Goal: Task Accomplishment & Management: Manage account settings

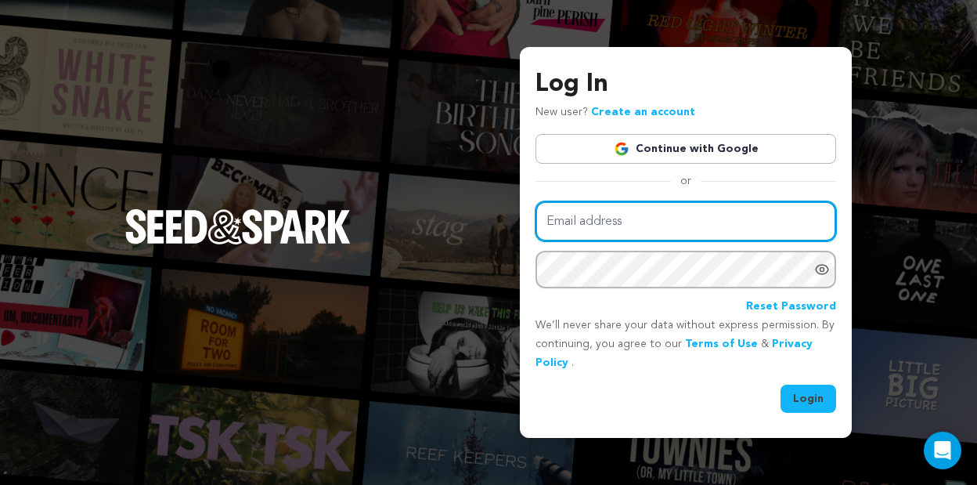
type input "roughcut@purplemagnetproductions.com"
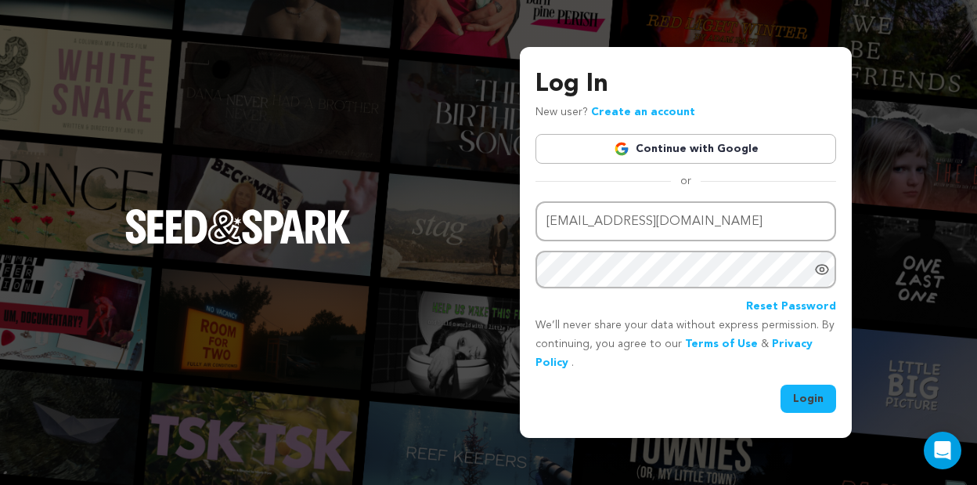
click at [808, 399] on button "Login" at bounding box center [809, 398] width 56 height 28
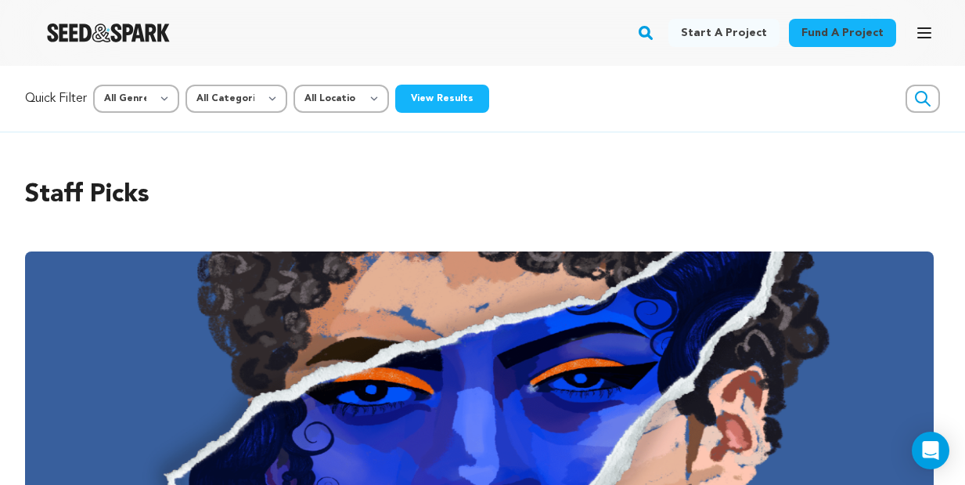
click at [934, 38] on button "Open main menu" at bounding box center [924, 32] width 31 height 31
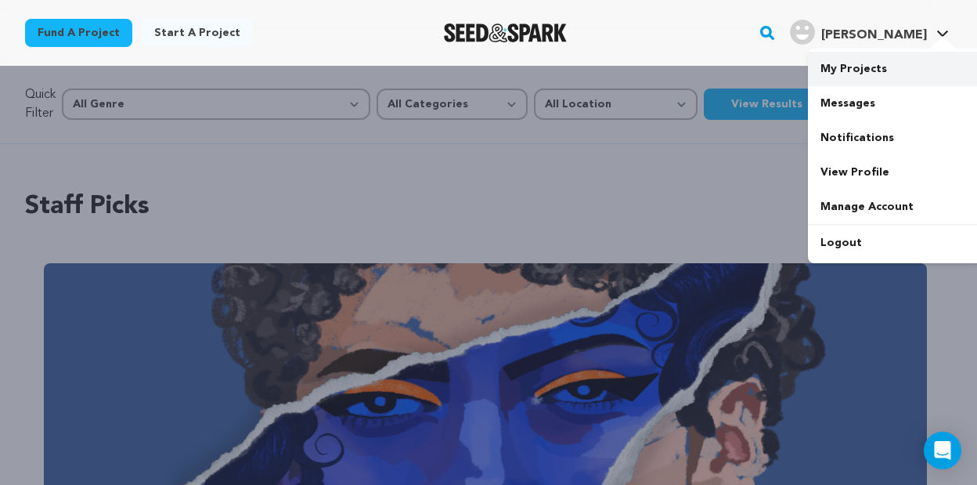
click at [885, 67] on link "My Projects" at bounding box center [895, 69] width 175 height 34
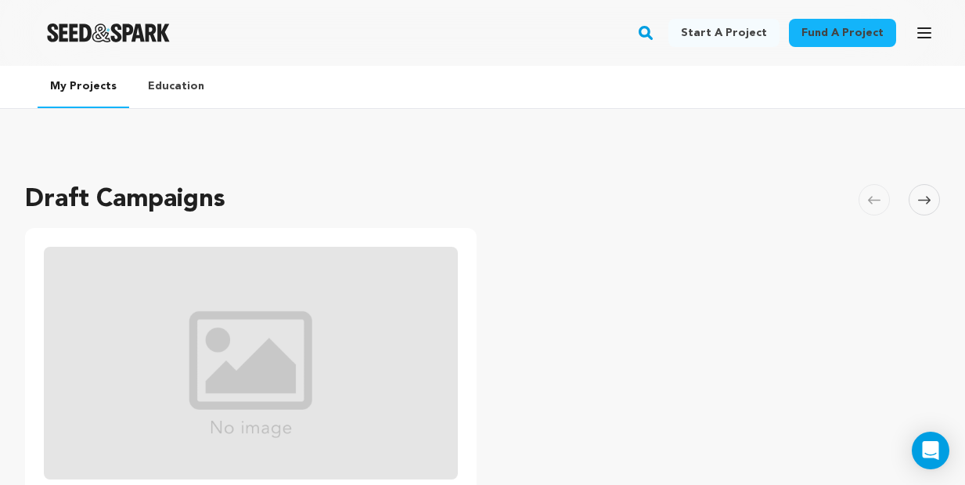
scroll to position [345, 0]
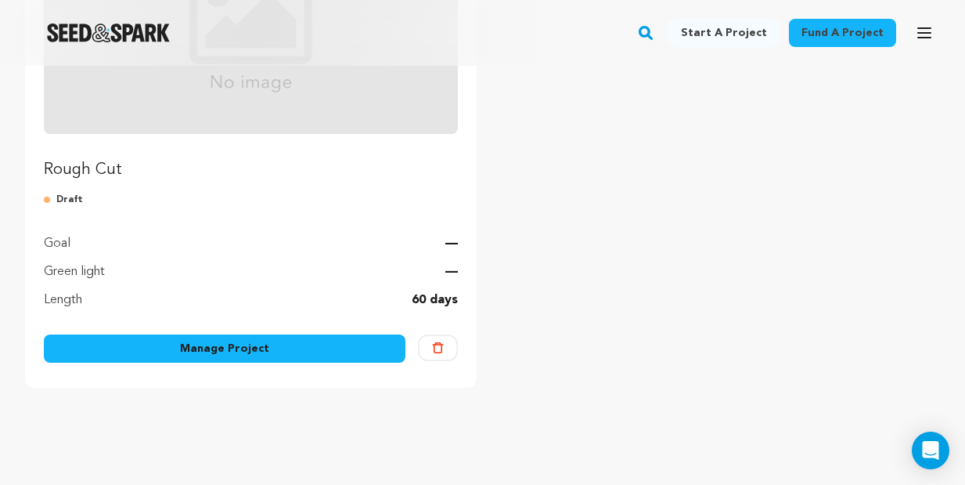
click at [218, 341] on link "Manage Project" at bounding box center [225, 348] width 362 height 28
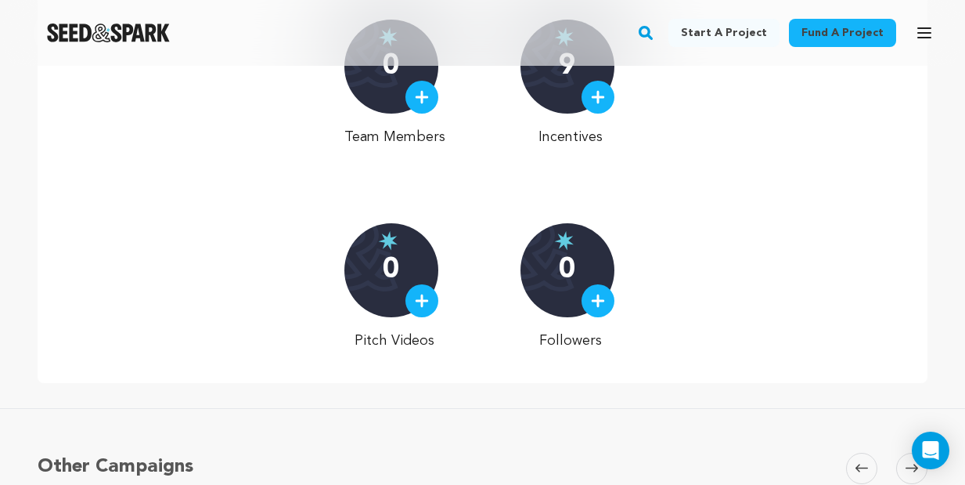
scroll to position [686, 0]
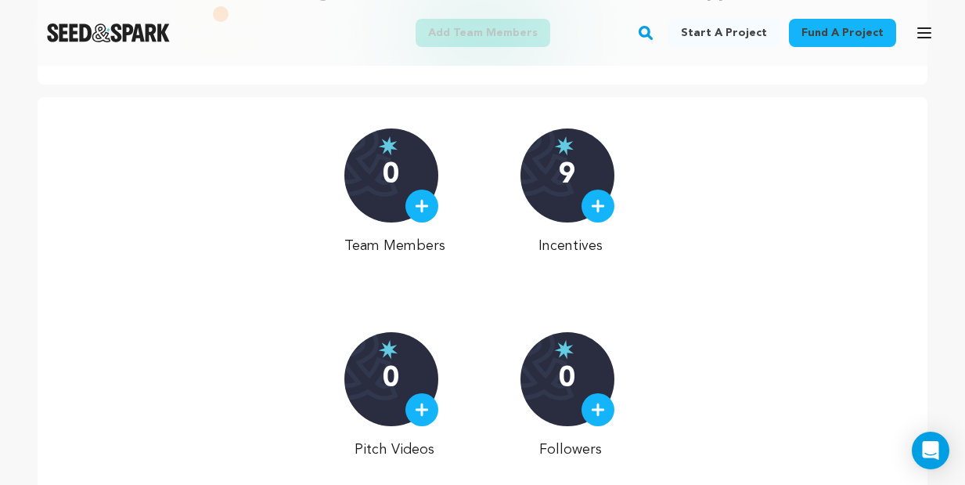
click at [426, 213] on img at bounding box center [422, 206] width 14 height 14
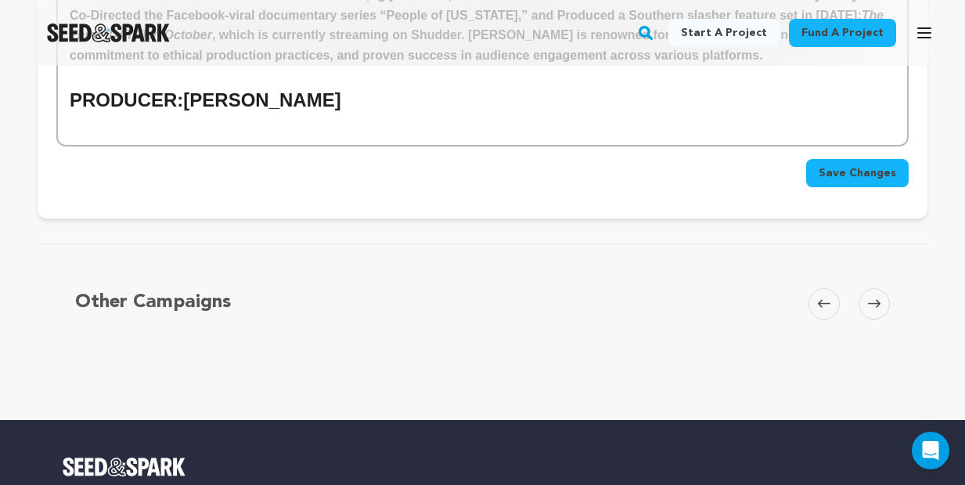
scroll to position [2240, 0]
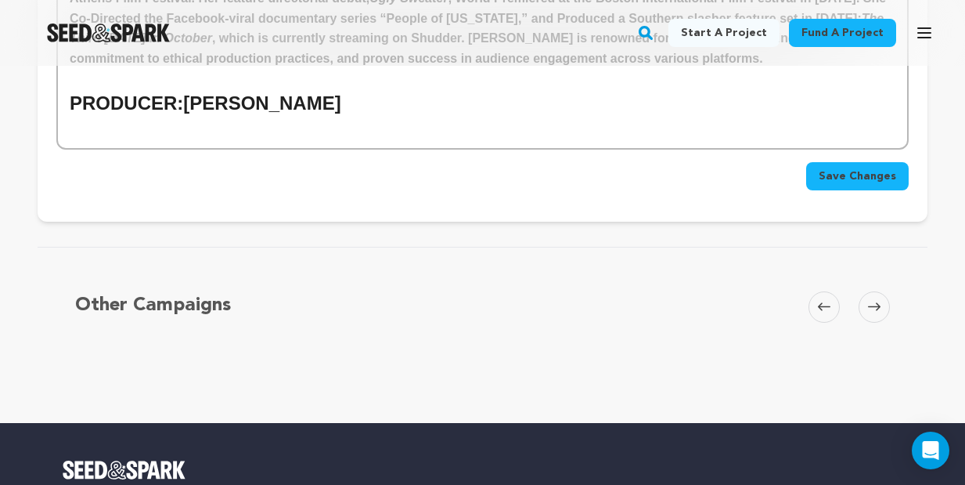
click at [875, 168] on span "Save Changes" at bounding box center [858, 176] width 78 height 16
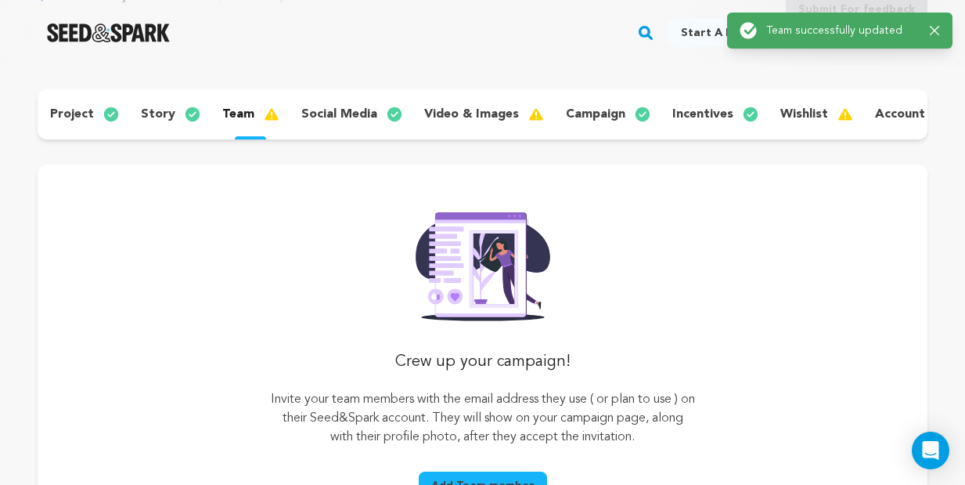
scroll to position [0, 0]
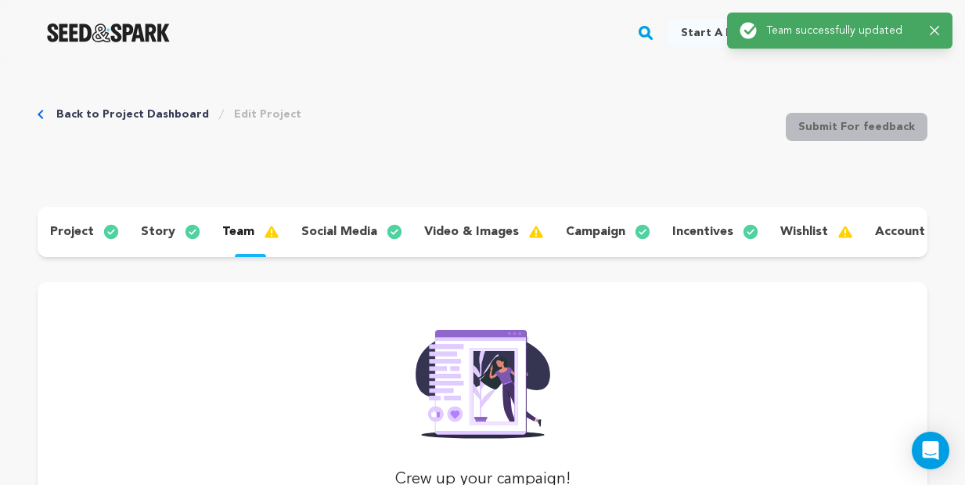
click at [712, 227] on p "incentives" at bounding box center [703, 231] width 61 height 19
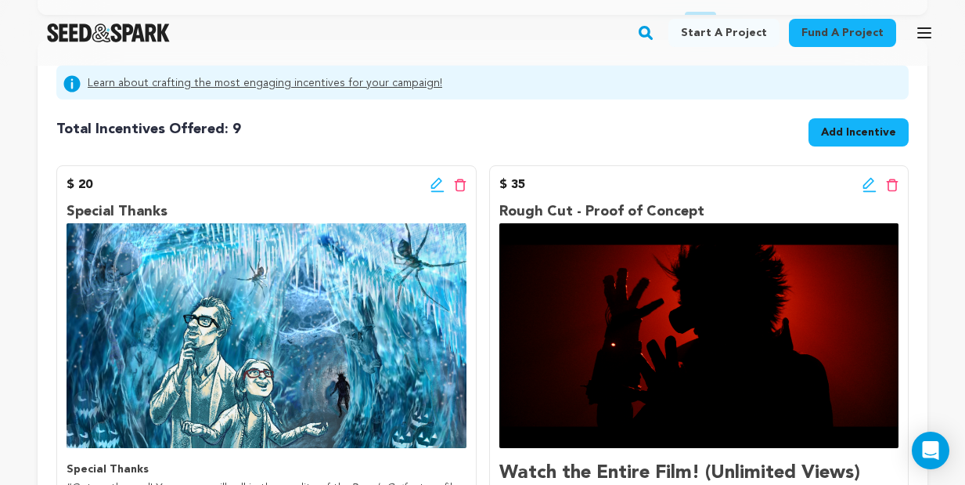
scroll to position [396, 0]
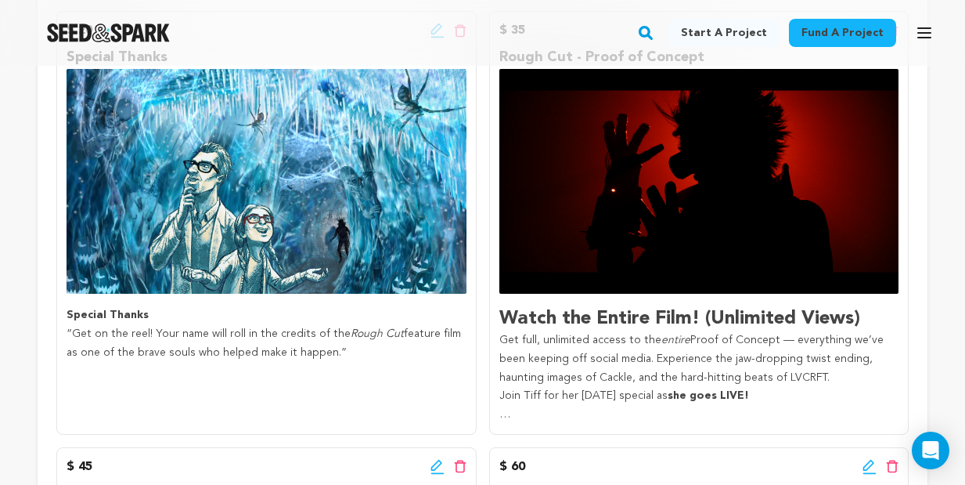
click at [270, 345] on p "“Get on the reel! Your name will roll in the credits of the Rough Cut feature f…" at bounding box center [267, 344] width 400 height 38
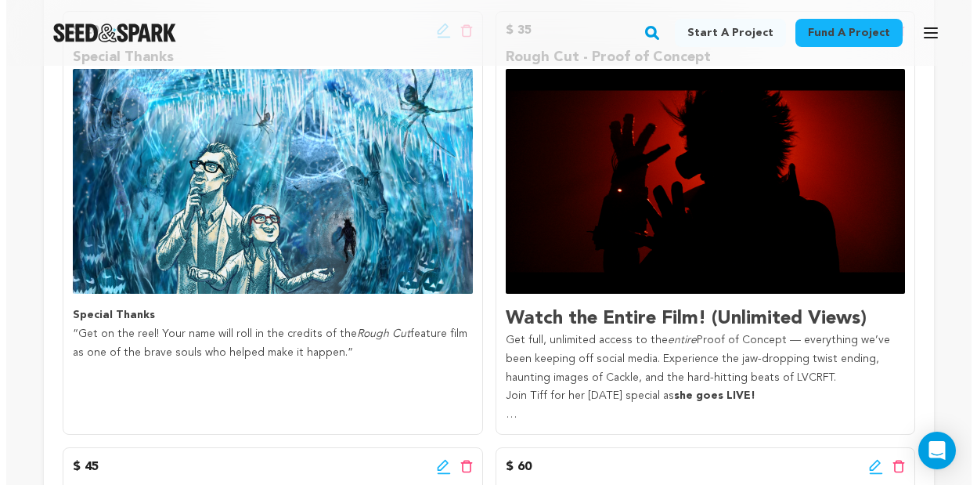
scroll to position [266, 0]
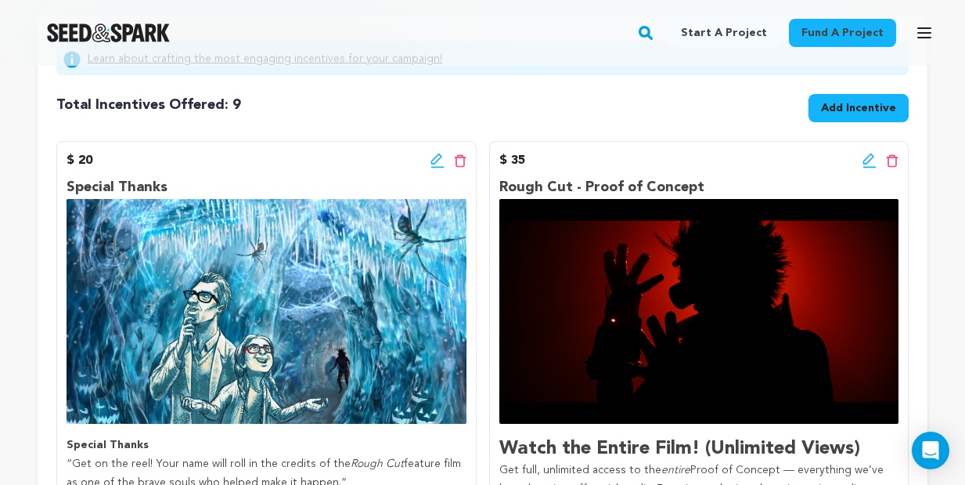
click at [435, 168] on icon at bounding box center [438, 161] width 14 height 16
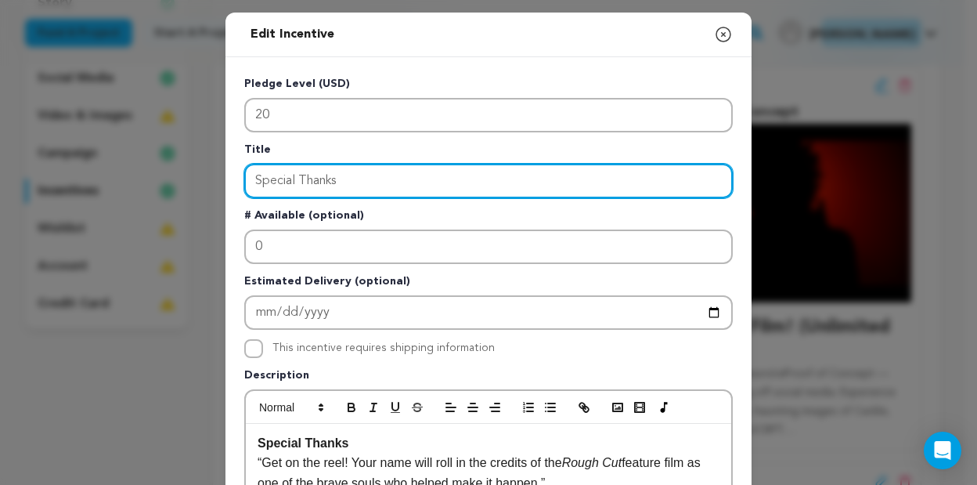
click at [251, 181] on input "Special Thanks" at bounding box center [488, 181] width 489 height 34
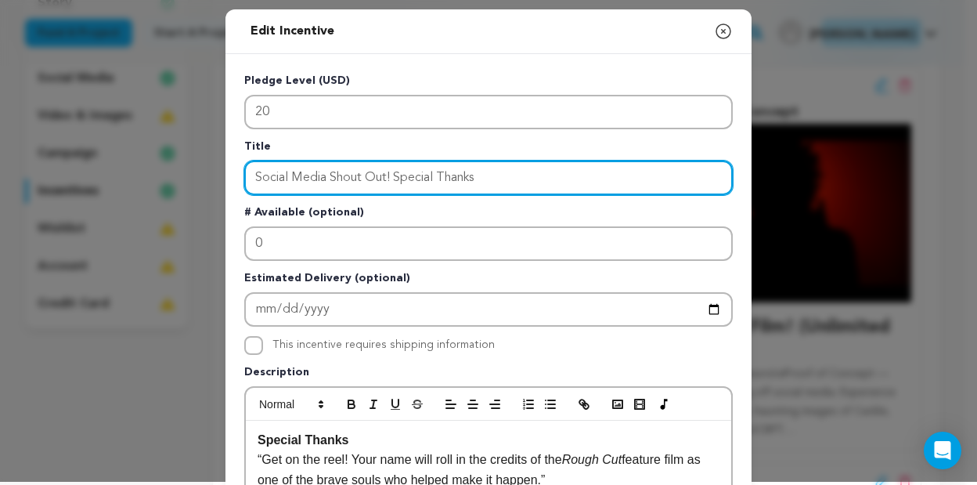
scroll to position [29, 0]
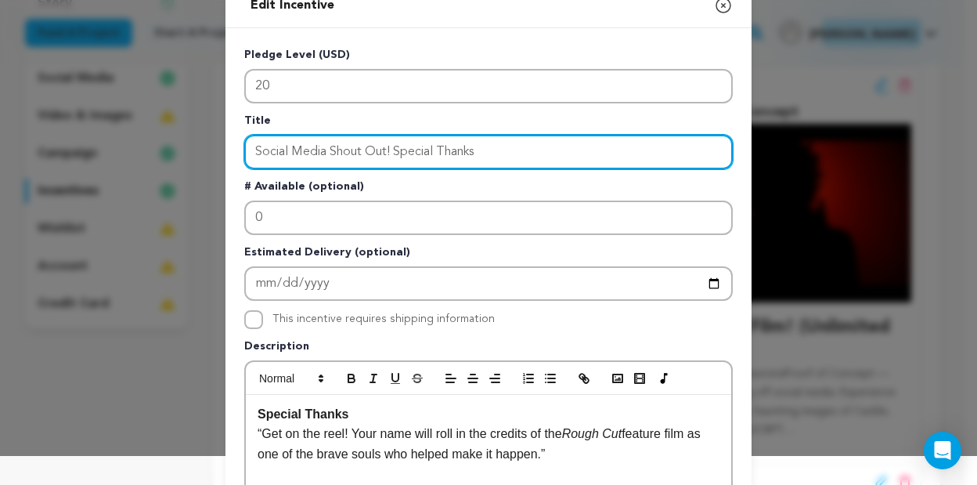
drag, startPoint x: 485, startPoint y: 152, endPoint x: 392, endPoint y: 150, distance: 92.4
click at [392, 150] on input "Social Media Shout Out! Special Thanks" at bounding box center [488, 152] width 489 height 34
click at [390, 150] on input "Social Media Shout Out! Special Thanks" at bounding box center [488, 152] width 489 height 34
drag, startPoint x: 391, startPoint y: 153, endPoint x: 237, endPoint y: 157, distance: 153.5
click at [237, 157] on div "Pledge Level (USD) 20 Title Social Media Shout Out! Special Thanks # Available …" at bounding box center [488, 457] width 526 height 858
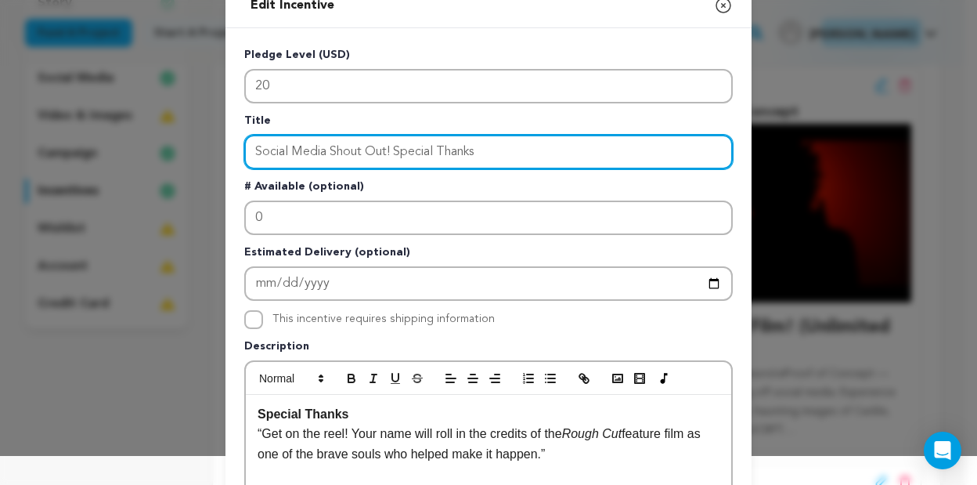
type input "Special Thanks"
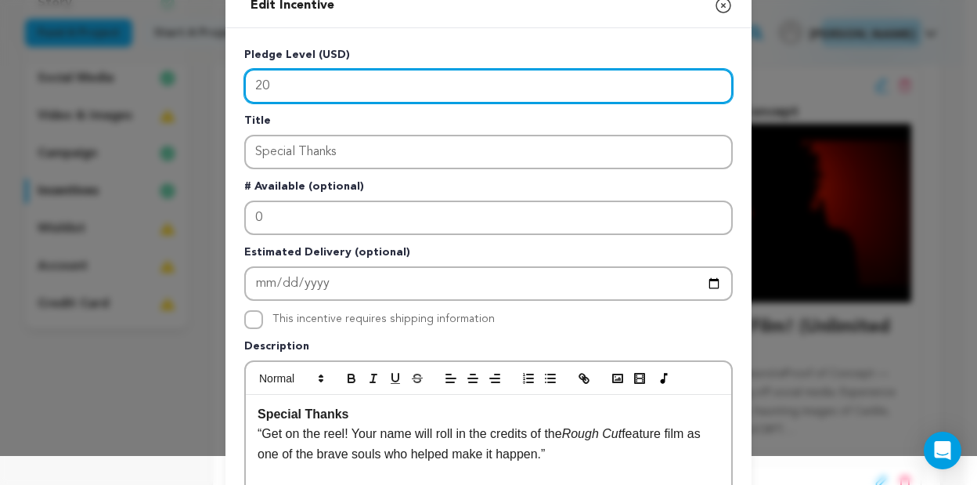
drag, startPoint x: 257, startPoint y: 82, endPoint x: 255, endPoint y: 102, distance: 19.6
click at [256, 84] on input "20" at bounding box center [488, 86] width 489 height 34
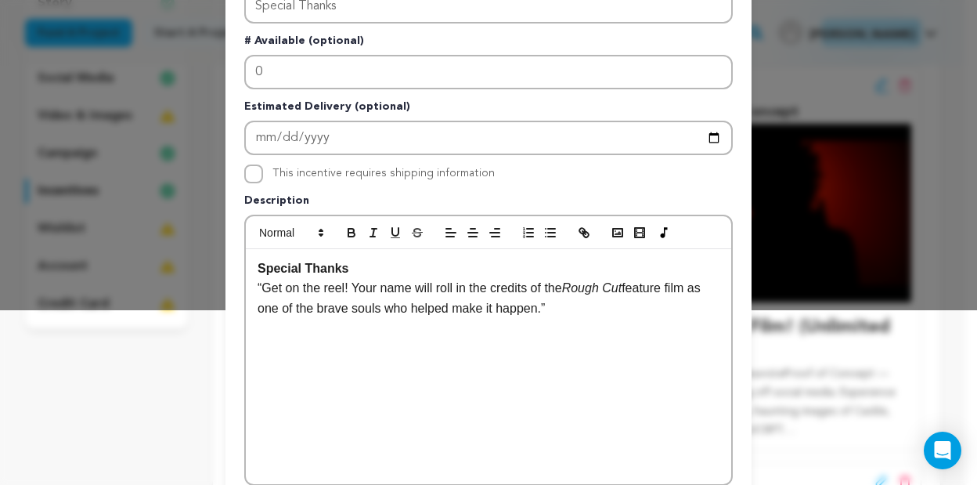
scroll to position [0, 0]
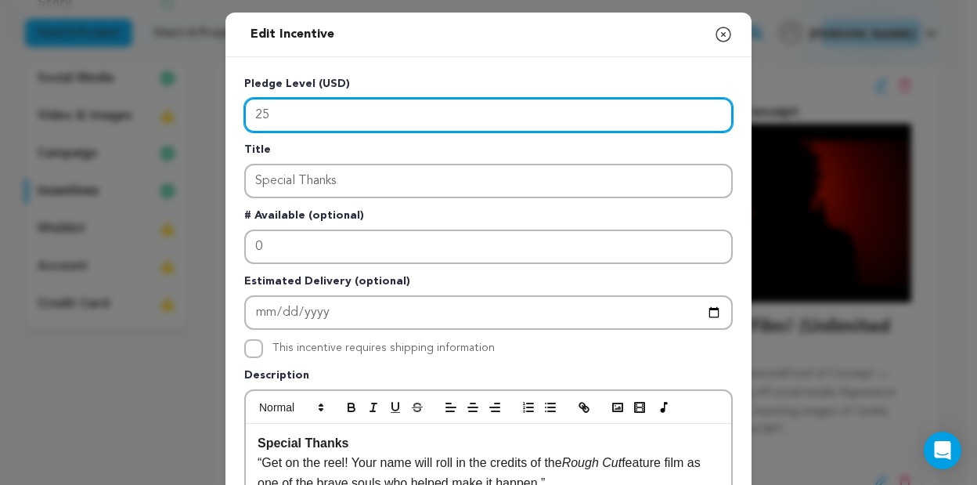
click at [269, 110] on input "25" at bounding box center [488, 115] width 489 height 34
type input "2"
type input "40"
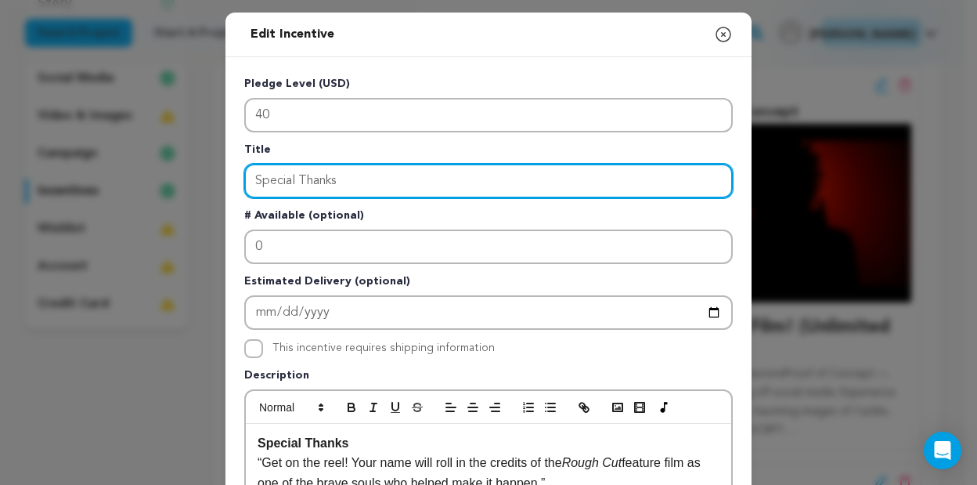
drag, startPoint x: 367, startPoint y: 186, endPoint x: 173, endPoint y: 161, distance: 195.8
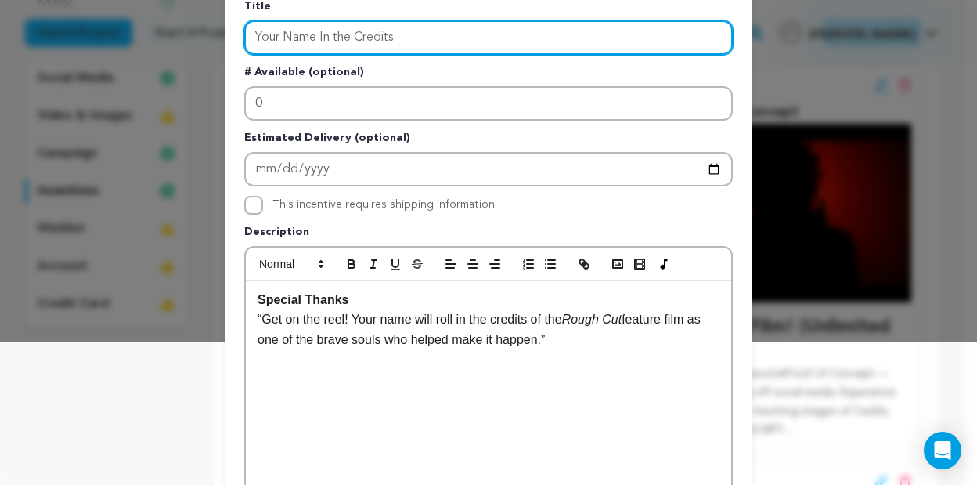
scroll to position [129, 0]
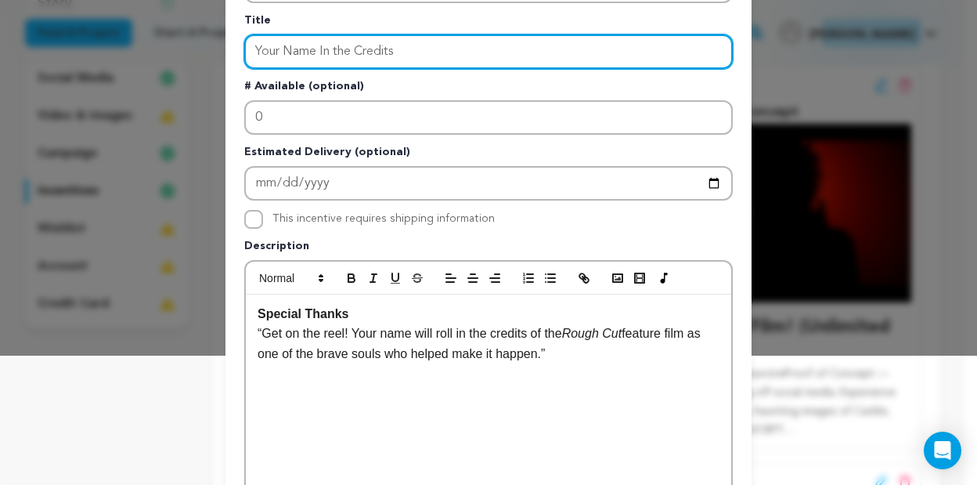
click at [332, 60] on input "Your Name In the Credits" at bounding box center [488, 51] width 489 height 34
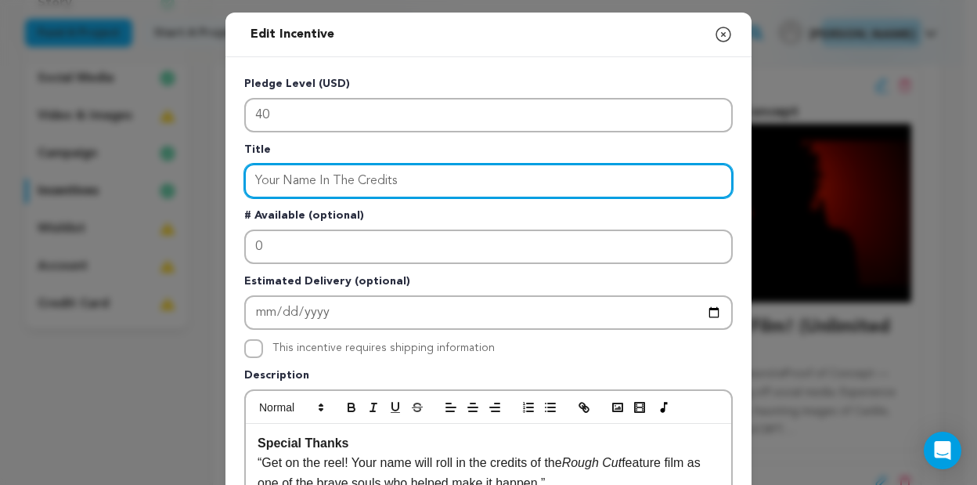
type input "Your Name In The Credits"
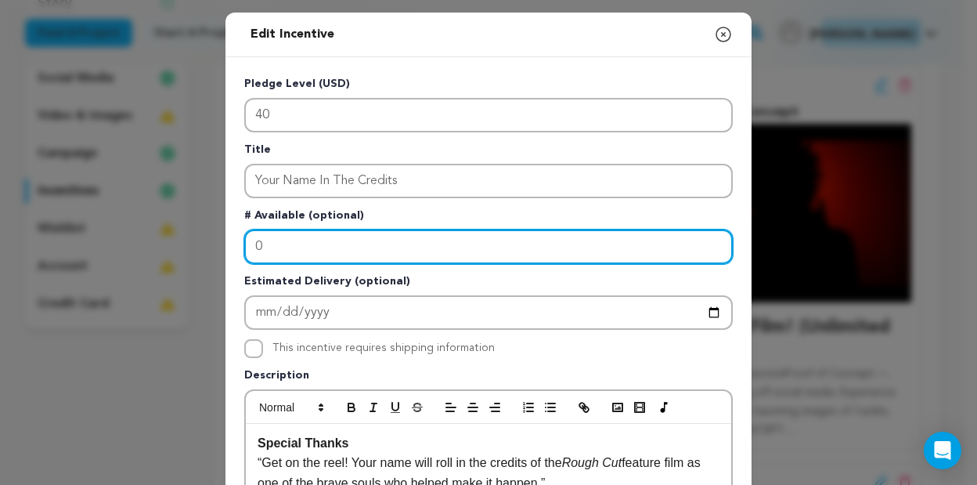
click at [337, 250] on input "0" at bounding box center [488, 246] width 489 height 34
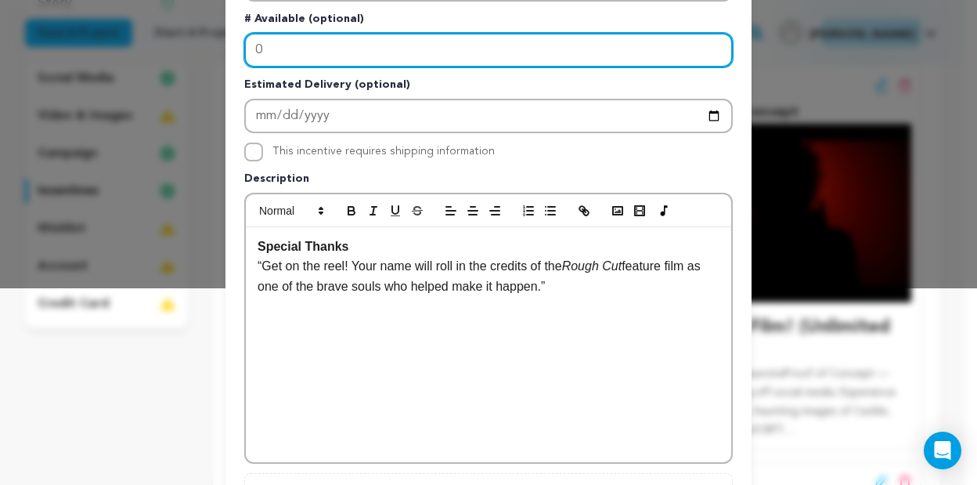
scroll to position [516, 0]
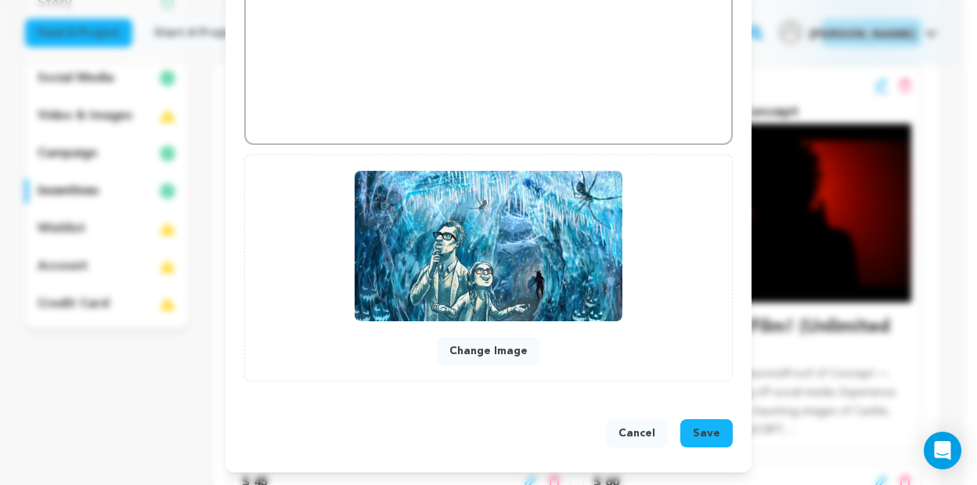
click at [720, 436] on button "Save" at bounding box center [706, 433] width 52 height 28
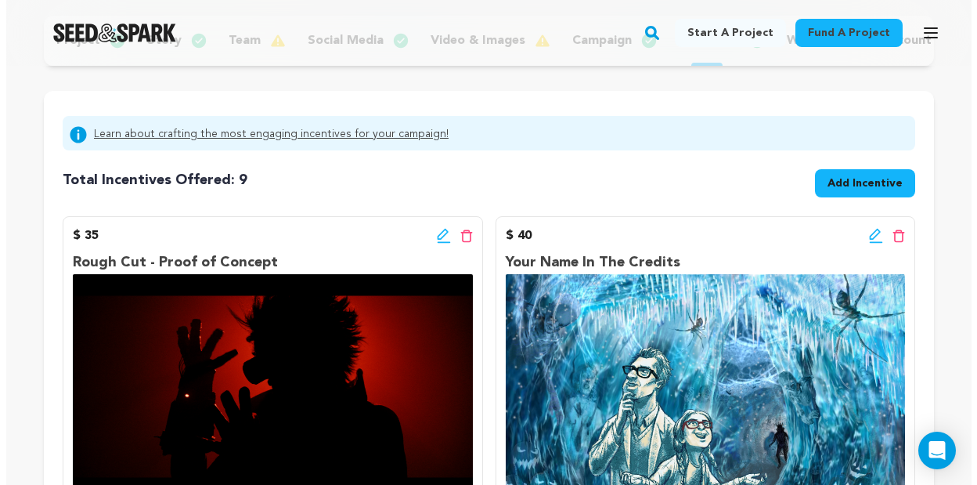
scroll to position [105, 0]
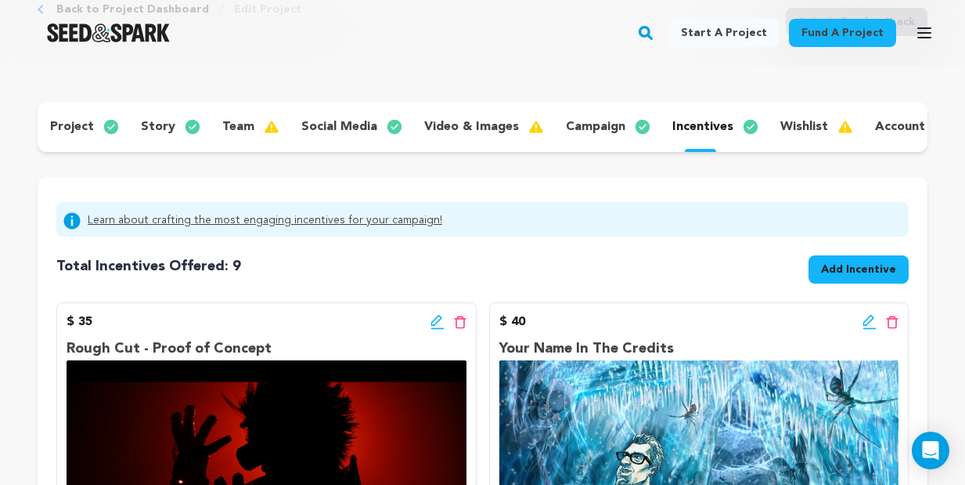
click at [828, 270] on span "Add Incentive" at bounding box center [858, 270] width 75 height 16
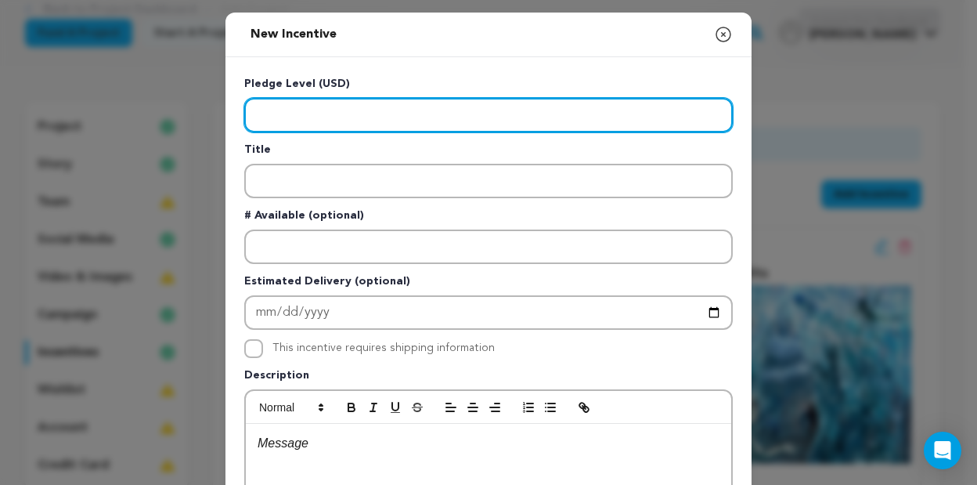
click at [313, 117] on input "Enter level" at bounding box center [488, 115] width 489 height 34
type input "20"
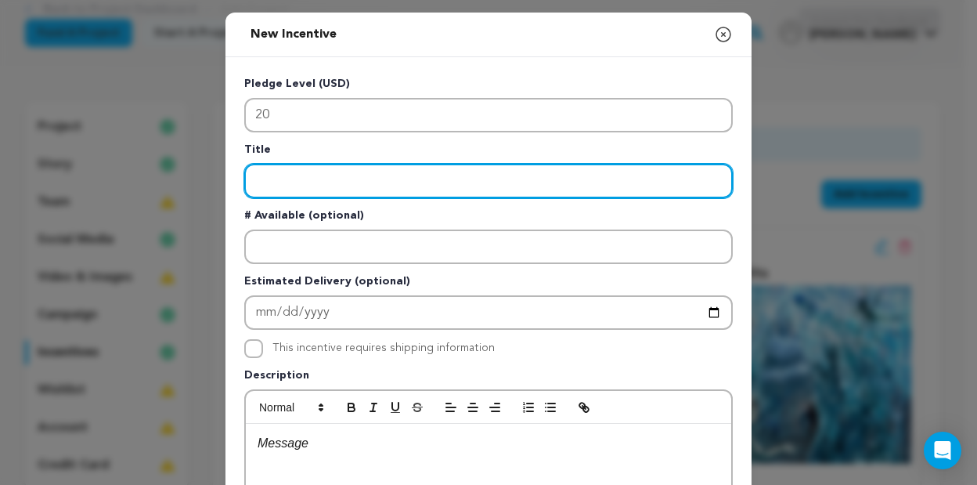
click at [334, 179] on input "Enter title" at bounding box center [488, 181] width 489 height 34
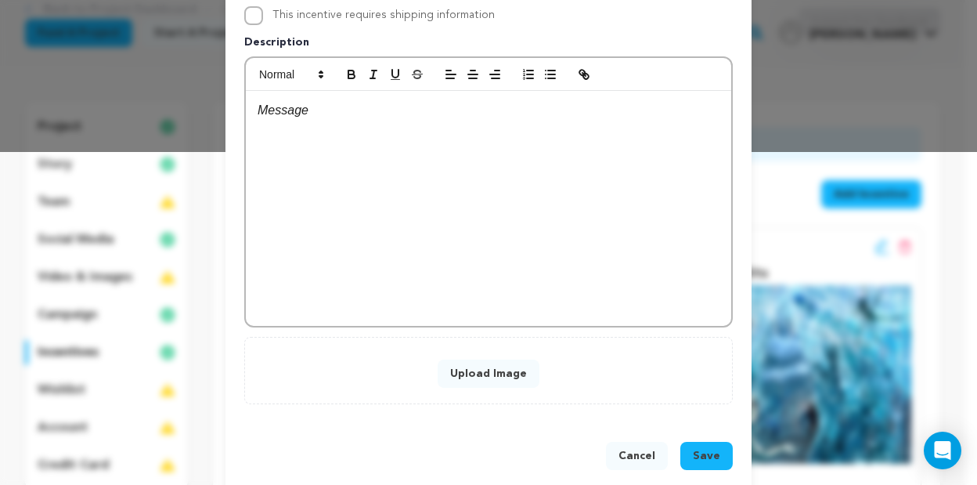
type input "Social Media Shout Out"
click at [704, 449] on span "Save" at bounding box center [706, 456] width 27 height 16
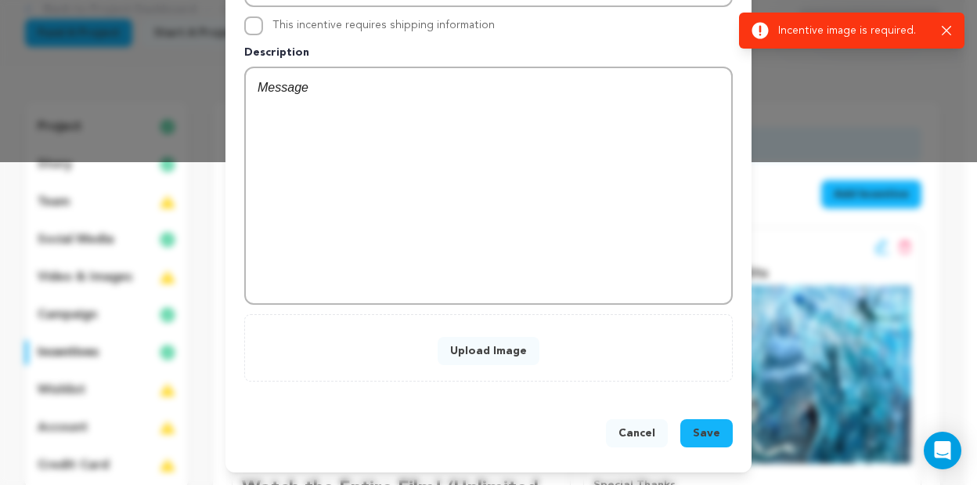
drag, startPoint x: 621, startPoint y: 84, endPoint x: 604, endPoint y: 94, distance: 19.3
click at [621, 84] on p at bounding box center [489, 88] width 462 height 20
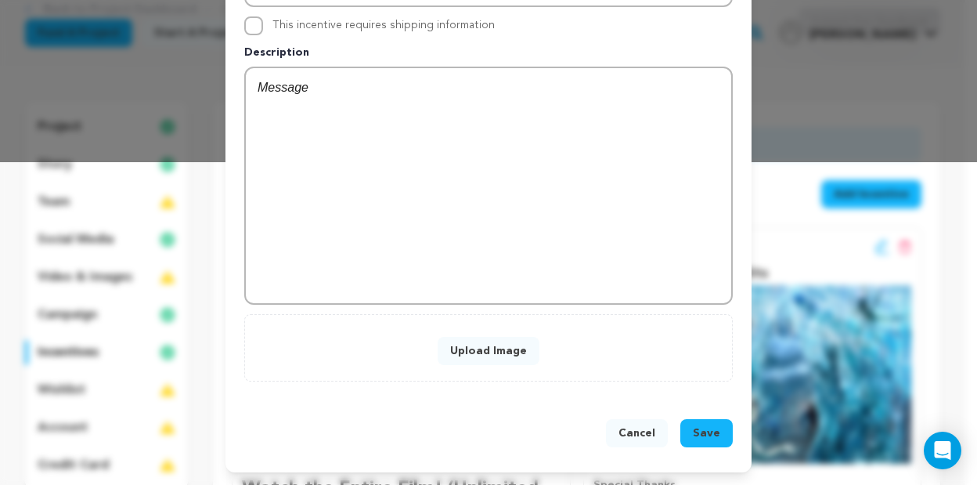
click at [297, 196] on div at bounding box center [488, 185] width 485 height 235
click at [702, 435] on span "Save" at bounding box center [706, 433] width 27 height 16
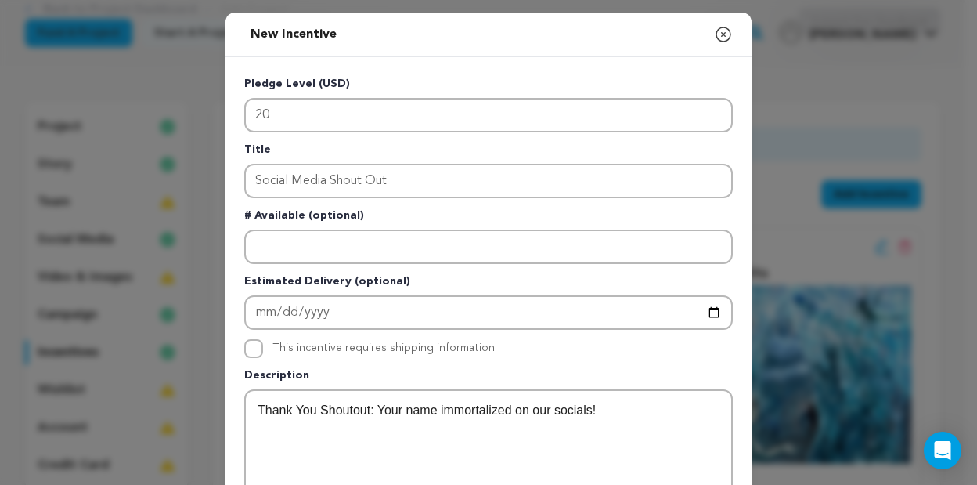
scroll to position [323, 0]
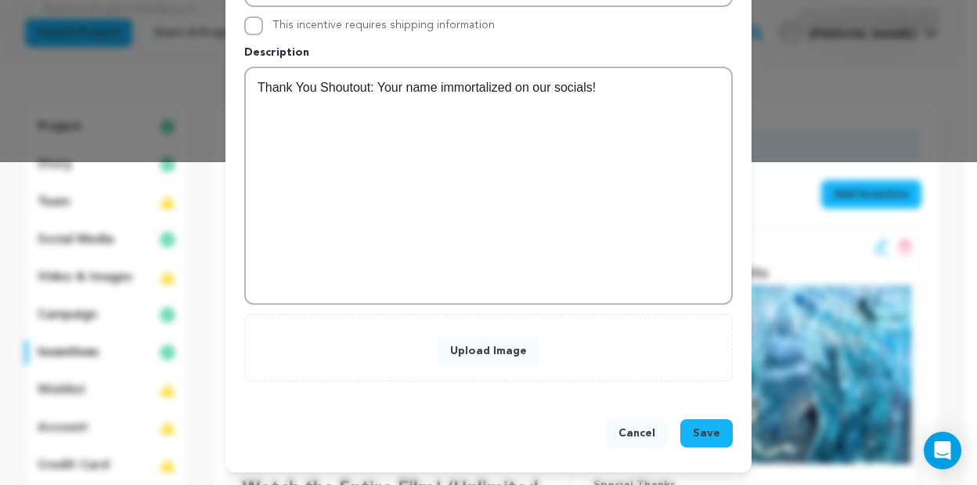
click at [496, 352] on button "Upload Image" at bounding box center [489, 351] width 102 height 28
click at [704, 427] on span "Save" at bounding box center [706, 433] width 27 height 16
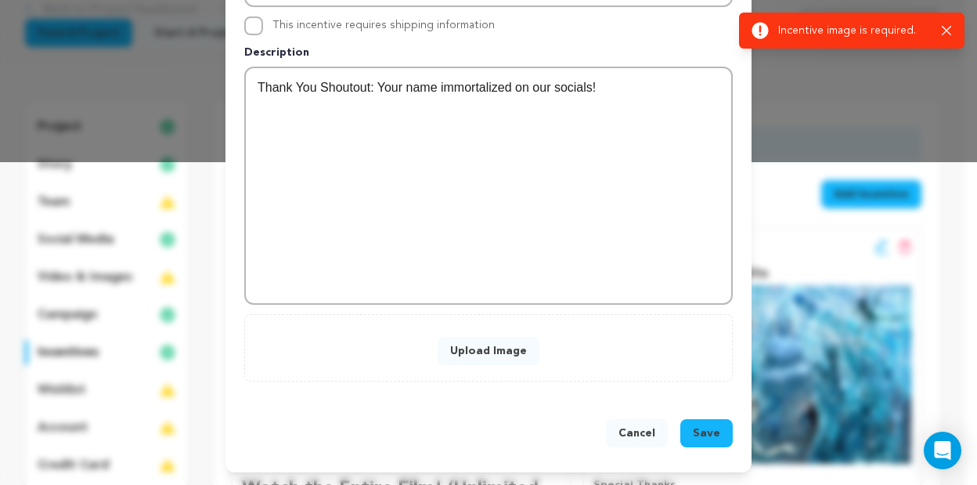
click at [465, 334] on div "Upload Image" at bounding box center [489, 347] width 456 height 34
click at [474, 349] on button "Upload Image" at bounding box center [489, 351] width 102 height 28
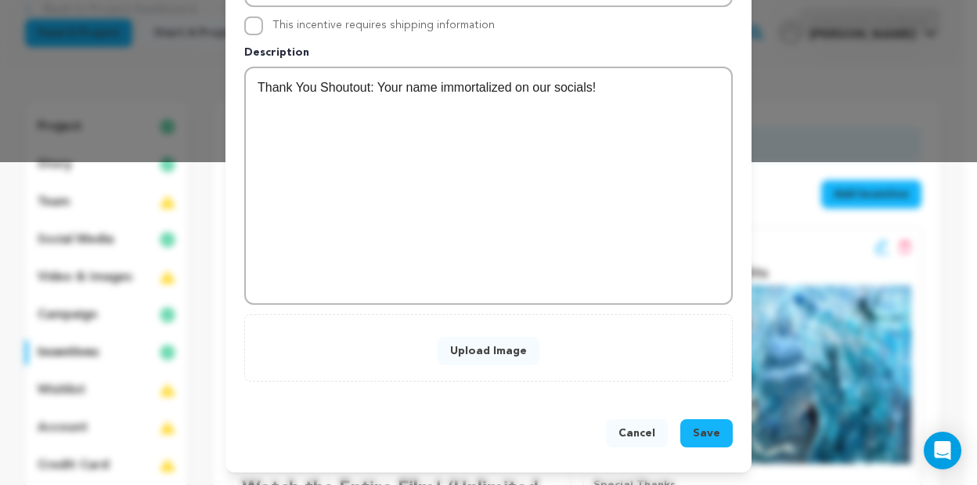
click at [615, 458] on div "Cancel Save" at bounding box center [488, 436] width 526 height 72
click at [616, 425] on button "Cancel" at bounding box center [637, 433] width 62 height 28
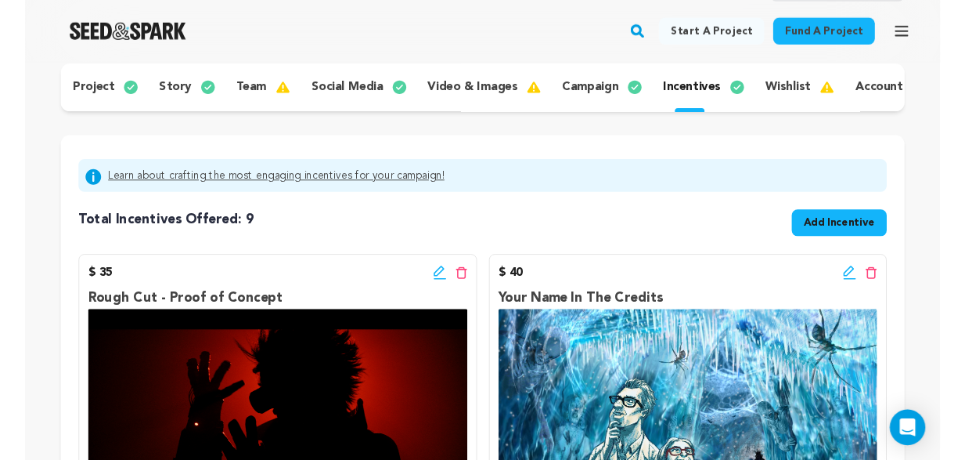
scroll to position [0, 0]
